Goal: Find specific page/section: Find specific page/section

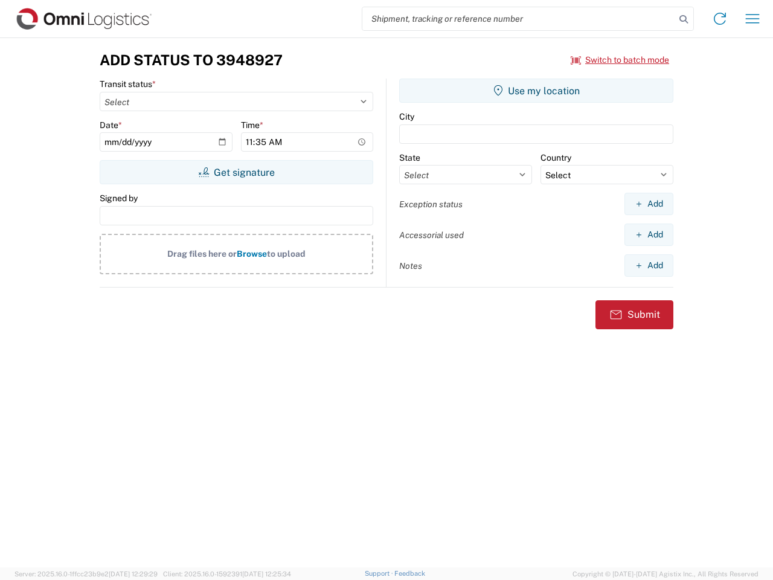
click at [519, 19] on input "search" at bounding box center [518, 18] width 313 height 23
click at [684, 19] on icon at bounding box center [683, 19] width 17 height 17
click at [720, 19] on icon at bounding box center [719, 18] width 19 height 19
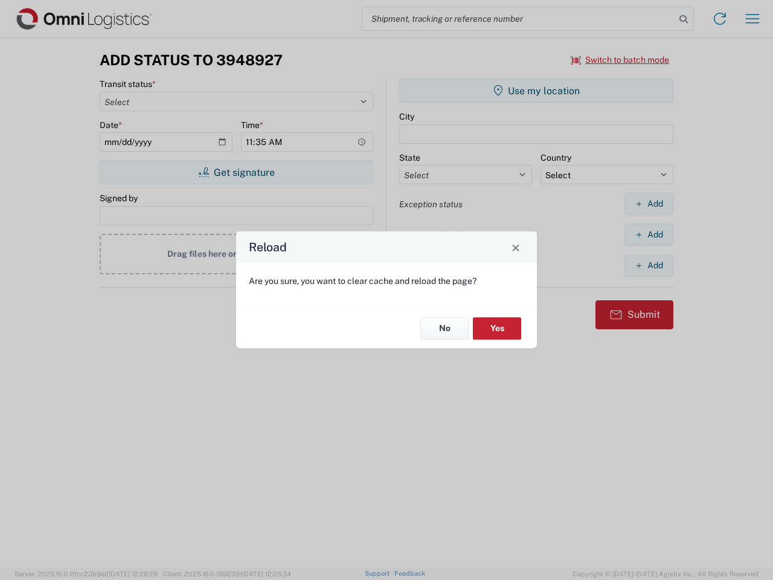
click at [620, 60] on div "Reload Are you sure, you want to clear cache and reload the page? No Yes" at bounding box center [386, 290] width 773 height 580
click at [236, 172] on div "Reload Are you sure, you want to clear cache and reload the page? No Yes" at bounding box center [386, 290] width 773 height 580
click at [536, 91] on div "Reload Are you sure, you want to clear cache and reload the page? No Yes" at bounding box center [386, 290] width 773 height 580
click at [648, 203] on div "Reload Are you sure, you want to clear cache and reload the page? No Yes" at bounding box center [386, 290] width 773 height 580
click at [648, 234] on div "Reload Are you sure, you want to clear cache and reload the page? No Yes" at bounding box center [386, 290] width 773 height 580
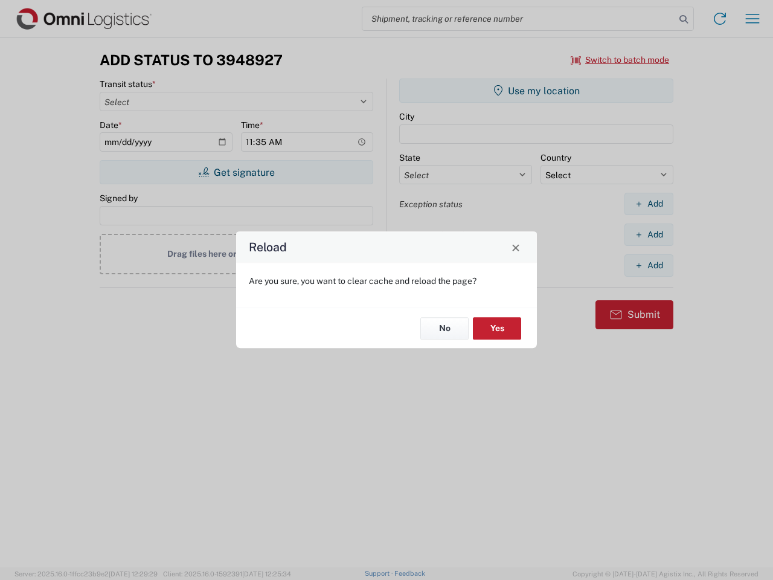
click at [648, 265] on div "Reload Are you sure, you want to clear cache and reload the page? No Yes" at bounding box center [386, 290] width 773 height 580
